Goal: Use online tool/utility: Utilize a website feature to perform a specific function

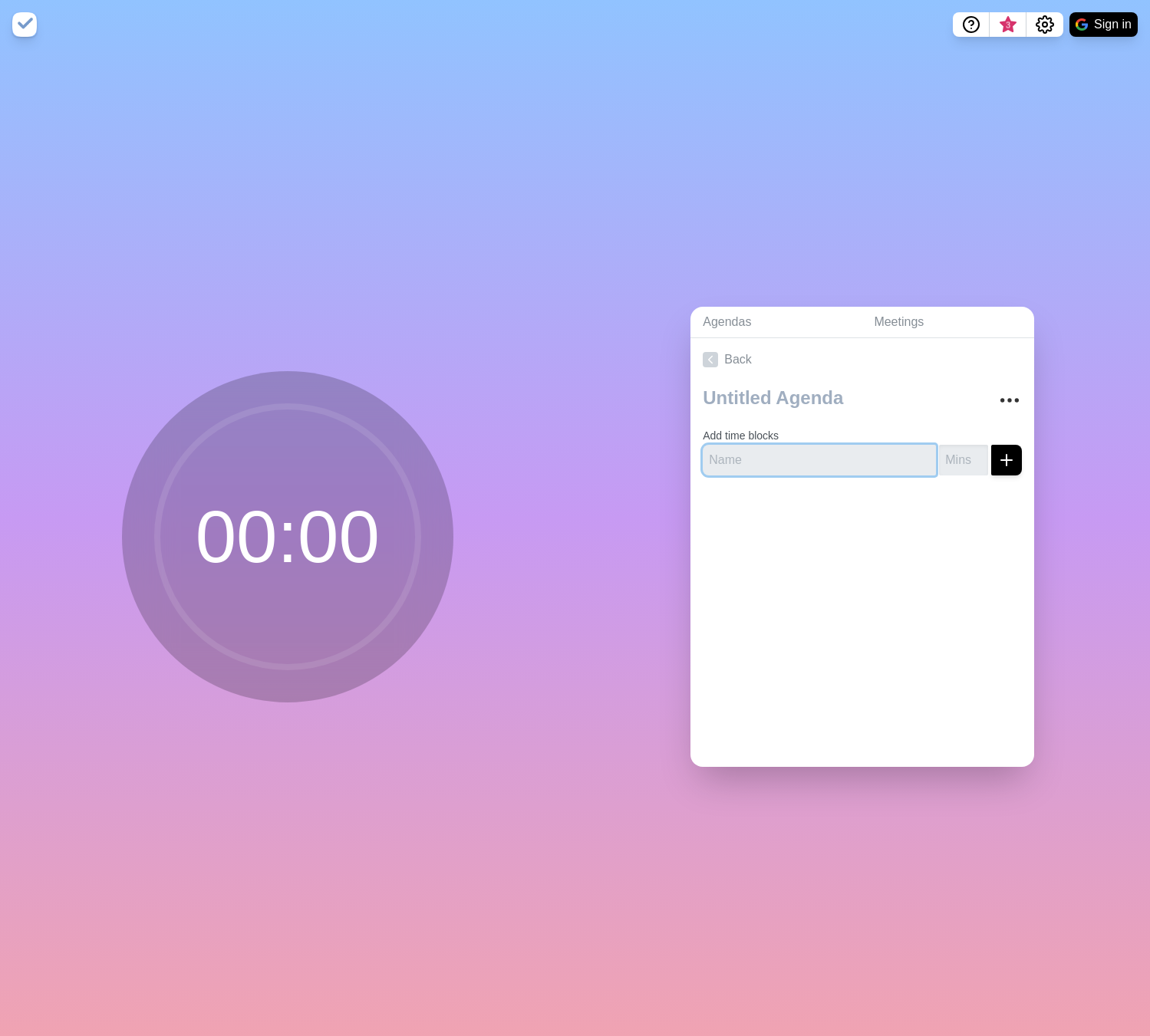
click at [735, 453] on input "text" at bounding box center [819, 460] width 233 height 31
click at [322, 550] on circle at bounding box center [287, 537] width 261 height 261
click at [946, 457] on input "number" at bounding box center [963, 460] width 49 height 31
click at [852, 467] on input "text" at bounding box center [819, 460] width 233 height 31
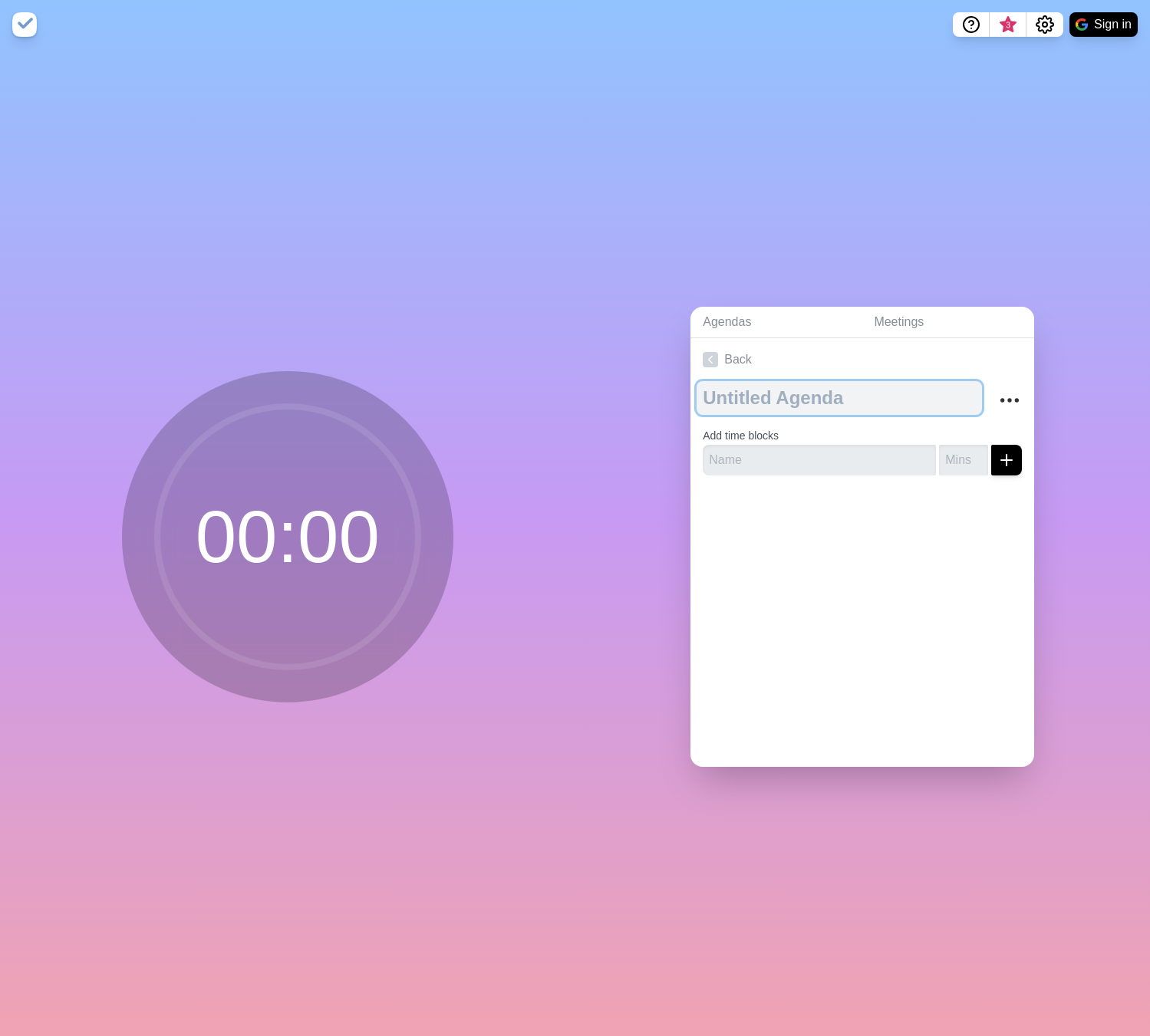
click at [829, 400] on textarea at bounding box center [840, 398] width 286 height 34
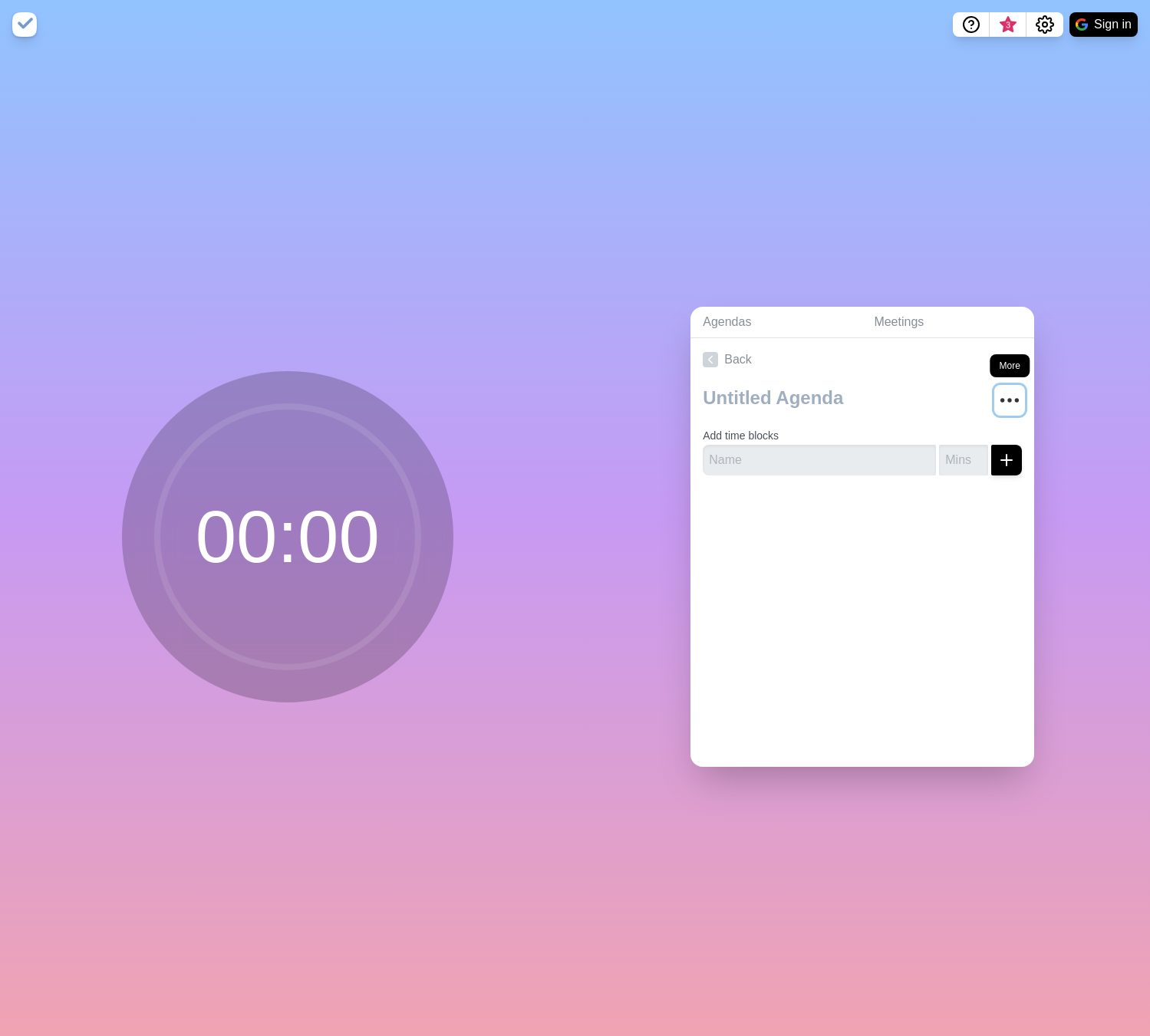
click at [997, 405] on icon "More" at bounding box center [1010, 400] width 25 height 25
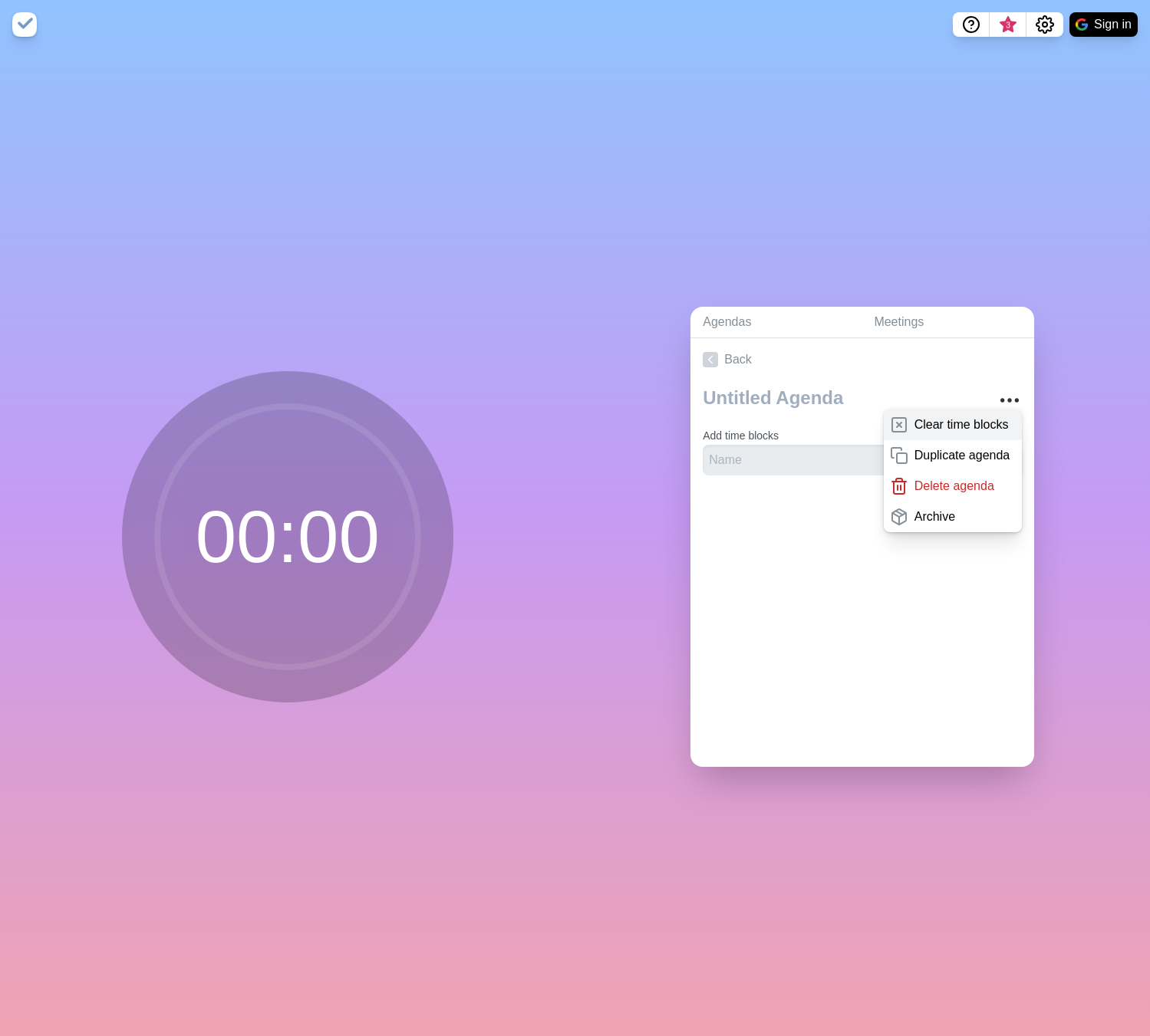
click at [967, 423] on p "Clear time blocks" at bounding box center [962, 425] width 94 height 18
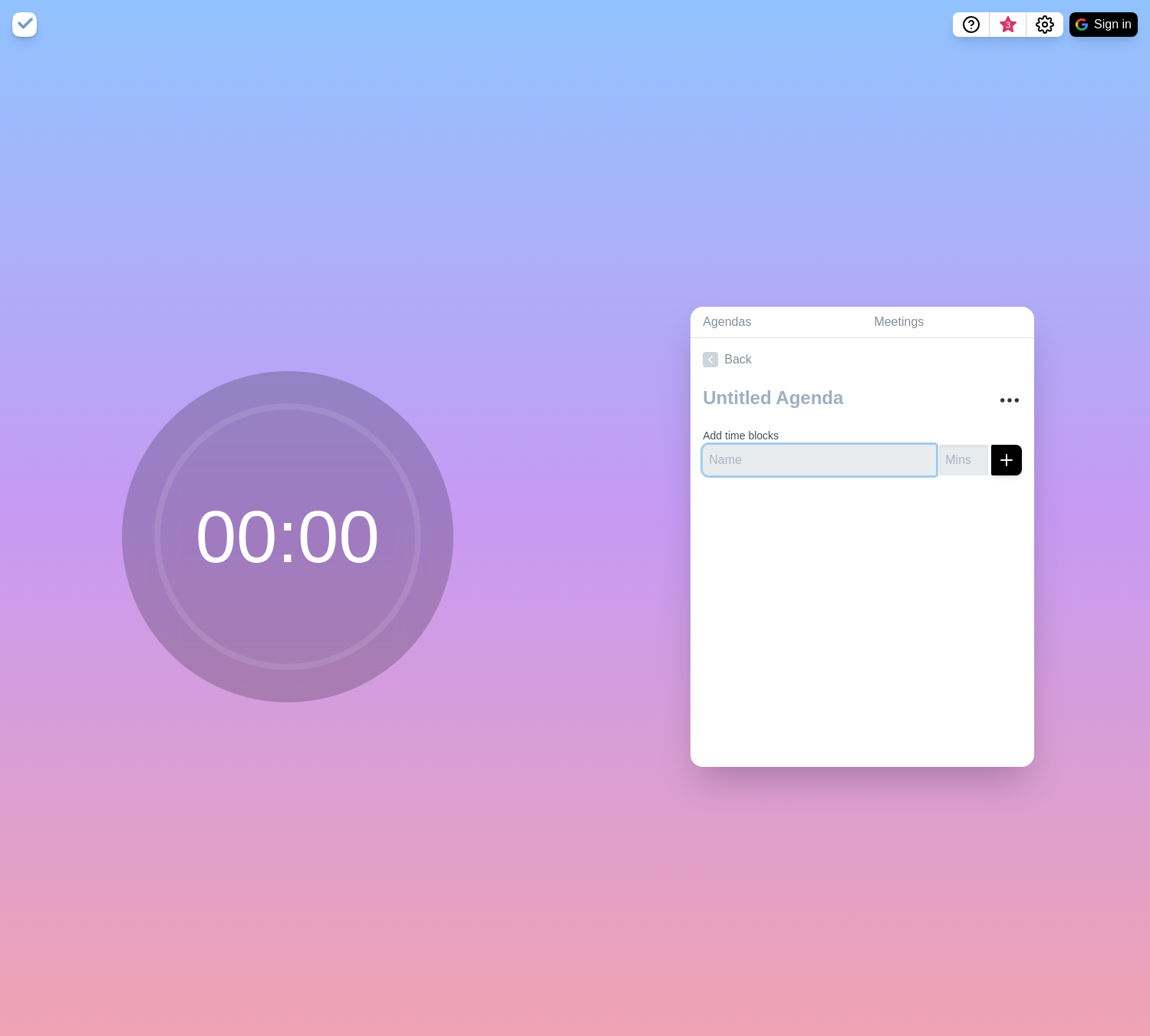
click at [847, 445] on input "text" at bounding box center [819, 460] width 233 height 31
click at [939, 451] on input "number" at bounding box center [963, 460] width 49 height 31
click at [956, 448] on input "1" at bounding box center [963, 460] width 49 height 31
drag, startPoint x: 937, startPoint y: 452, endPoint x: 893, endPoint y: 457, distance: 44.3
click at [894, 457] on div "1" at bounding box center [862, 460] width 319 height 31
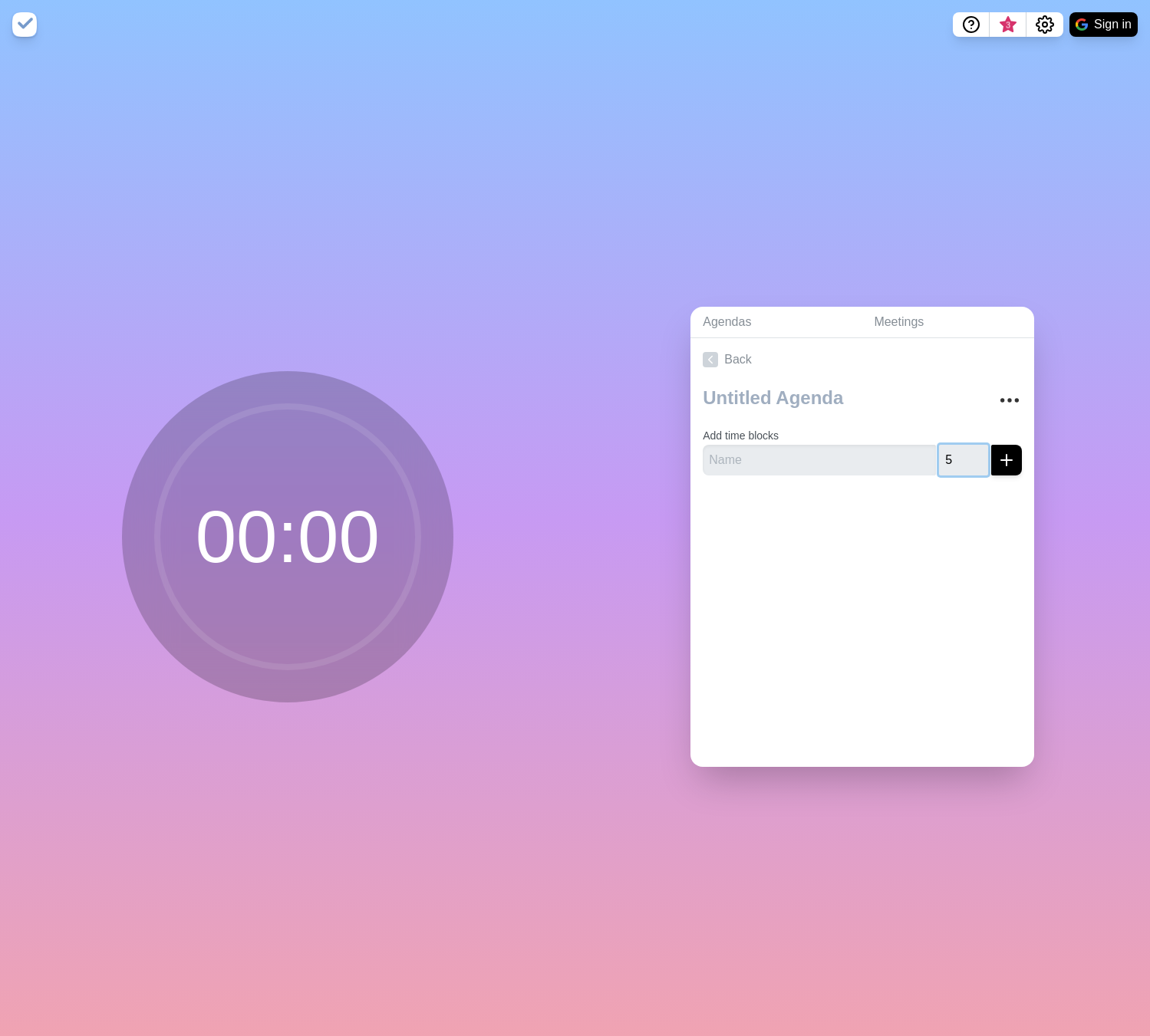
type input "5"
click at [997, 452] on icon "submit" at bounding box center [1006, 460] width 18 height 18
click at [816, 462] on input "text" at bounding box center [819, 460] width 233 height 31
type input "meeting"
click at [991, 445] on button "submit" at bounding box center [1006, 460] width 31 height 31
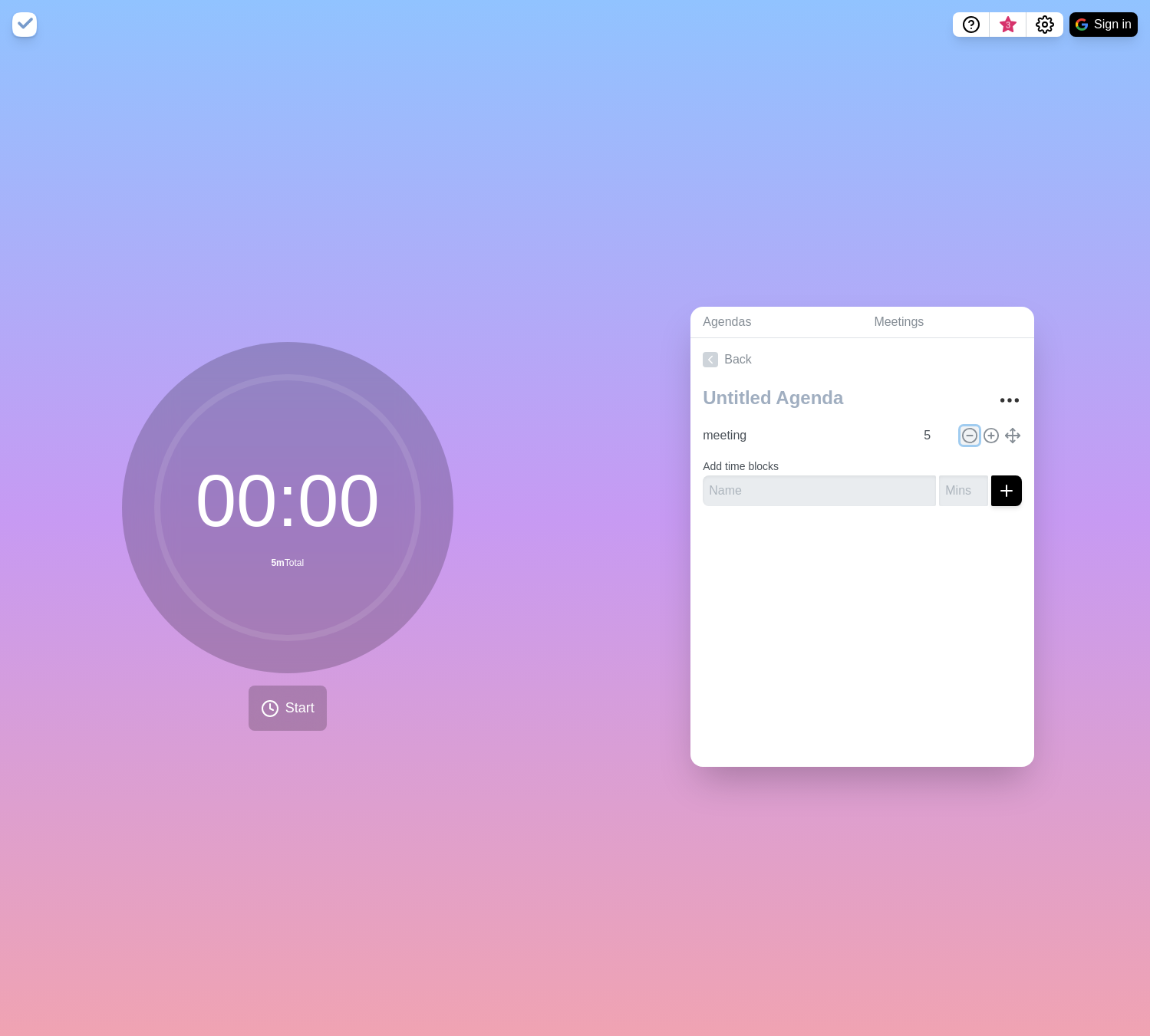
click at [961, 433] on icon at bounding box center [969, 436] width 17 height 17
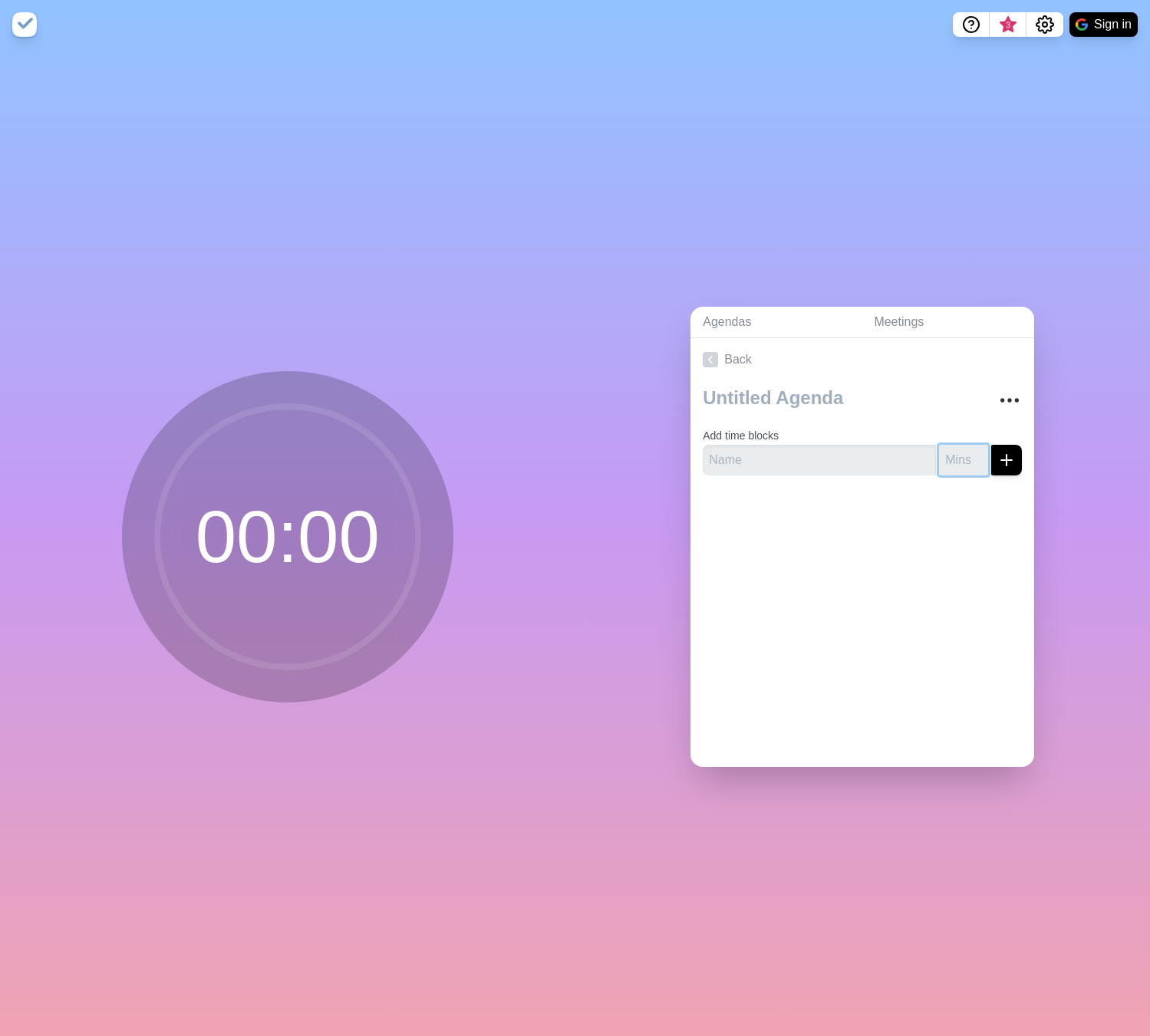
click at [939, 457] on input "number" at bounding box center [963, 460] width 49 height 31
click at [282, 587] on circle at bounding box center [287, 537] width 261 height 261
drag, startPoint x: 248, startPoint y: 518, endPoint x: 222, endPoint y: 527, distance: 27.5
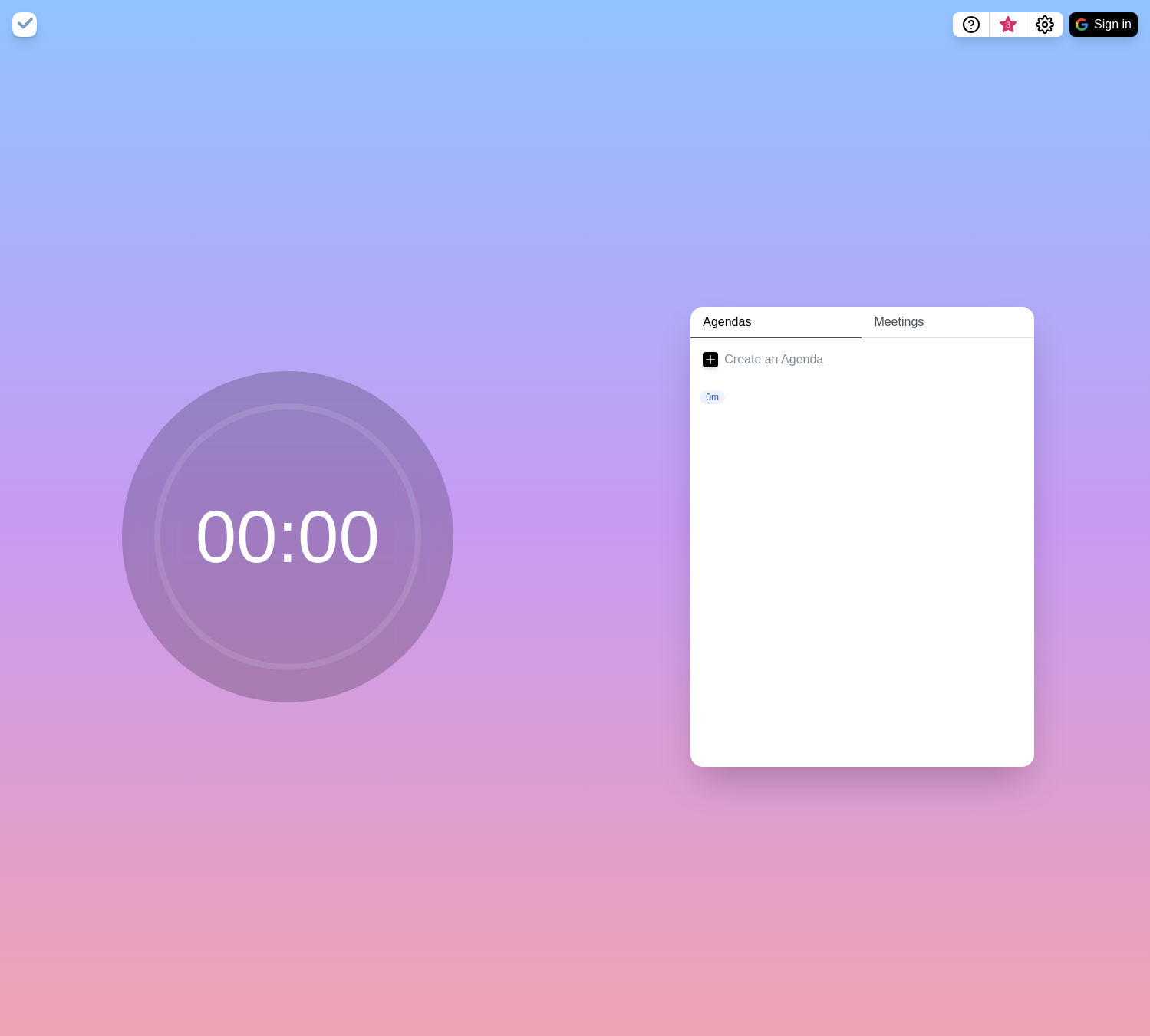
click at [874, 311] on link "Meetings" at bounding box center [947, 323] width 173 height 31
